Goal: Book appointment/travel/reservation

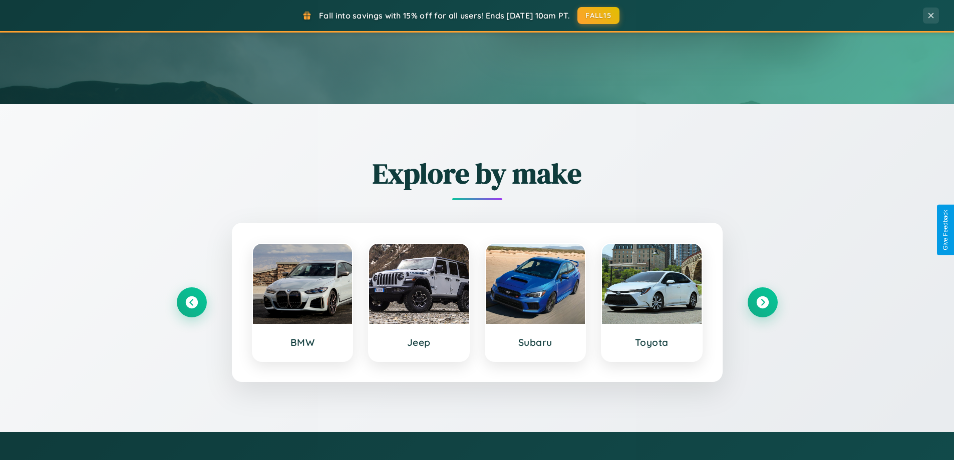
scroll to position [689, 0]
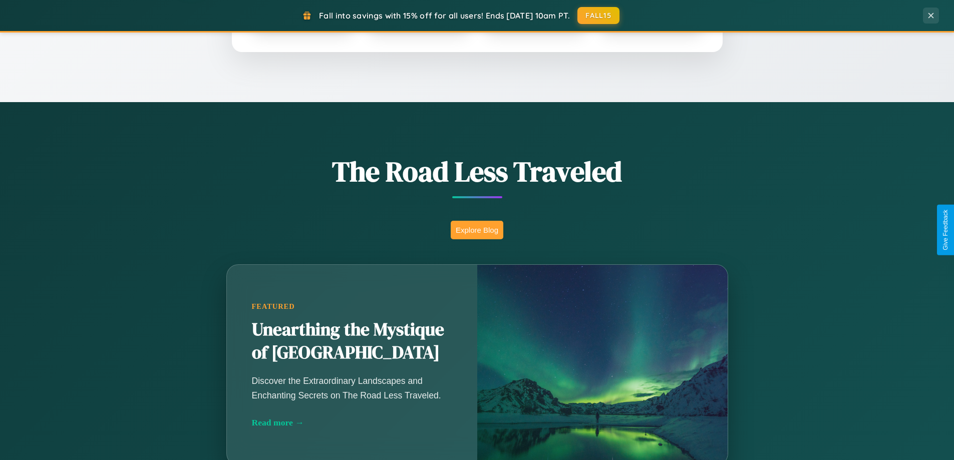
click at [477, 230] on button "Explore Blog" at bounding box center [477, 230] width 53 height 19
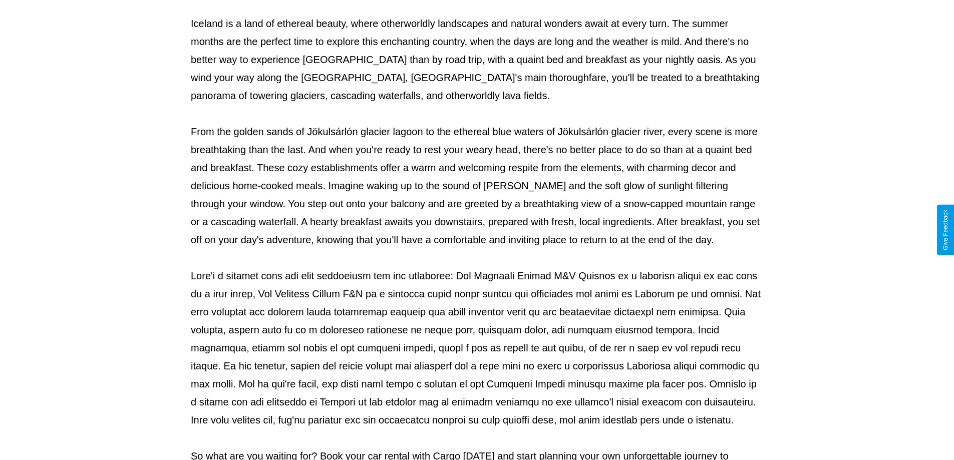
scroll to position [324, 0]
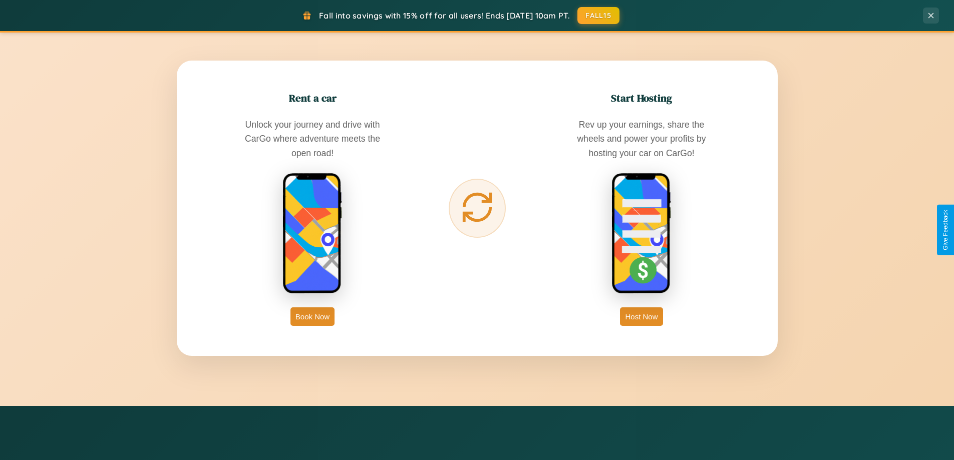
scroll to position [1610, 0]
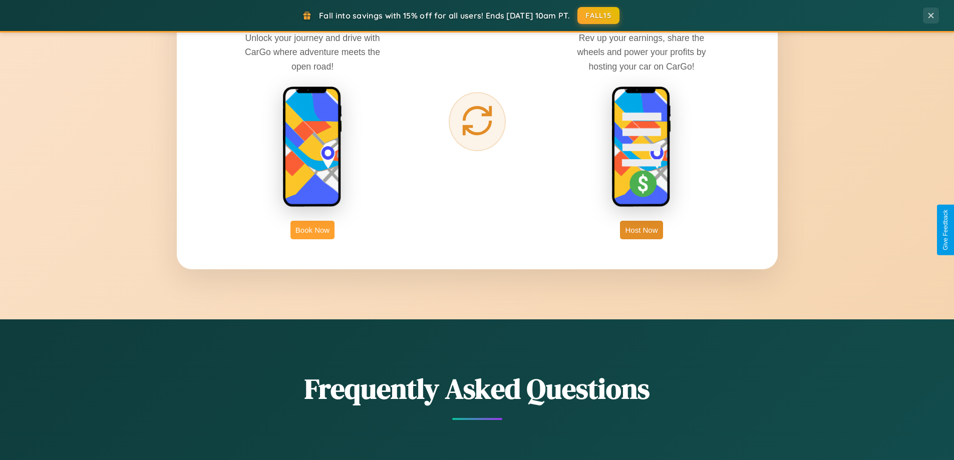
click at [313, 230] on button "Book Now" at bounding box center [313, 230] width 44 height 19
